Goal: Task Accomplishment & Management: Manage account settings

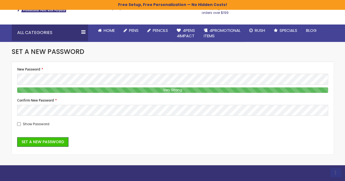
scroll to position [41, 0]
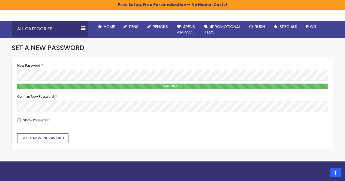
click at [36, 139] on span "Set a New Password" at bounding box center [43, 138] width 43 height 5
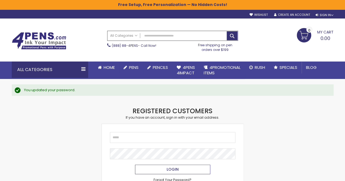
click at [168, 169] on span "Login" at bounding box center [173, 169] width 12 height 5
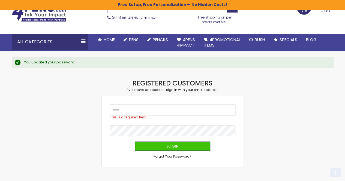
scroll to position [41, 0]
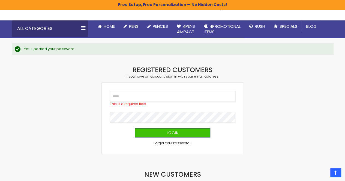
click at [121, 96] on input "Email" at bounding box center [172, 96] width 125 height 11
type input "**********"
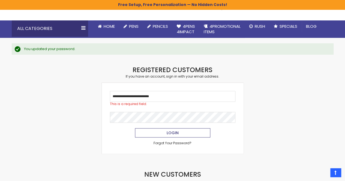
click at [167, 132] on span "Login" at bounding box center [173, 132] width 12 height 5
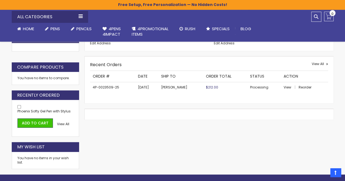
scroll to position [177, 0]
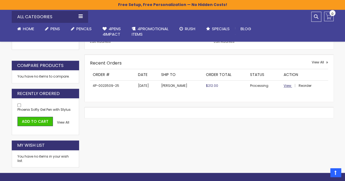
click at [288, 85] on span "View" at bounding box center [288, 85] width 8 height 5
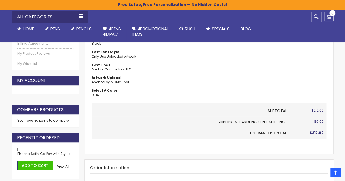
scroll to position [136, 0]
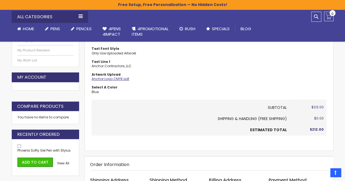
click at [111, 77] on link "Anchor Logo CMYK.pdf" at bounding box center [111, 79] width 38 height 5
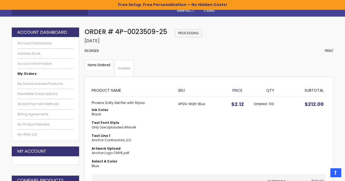
scroll to position [68, 0]
